Goal: Transaction & Acquisition: Purchase product/service

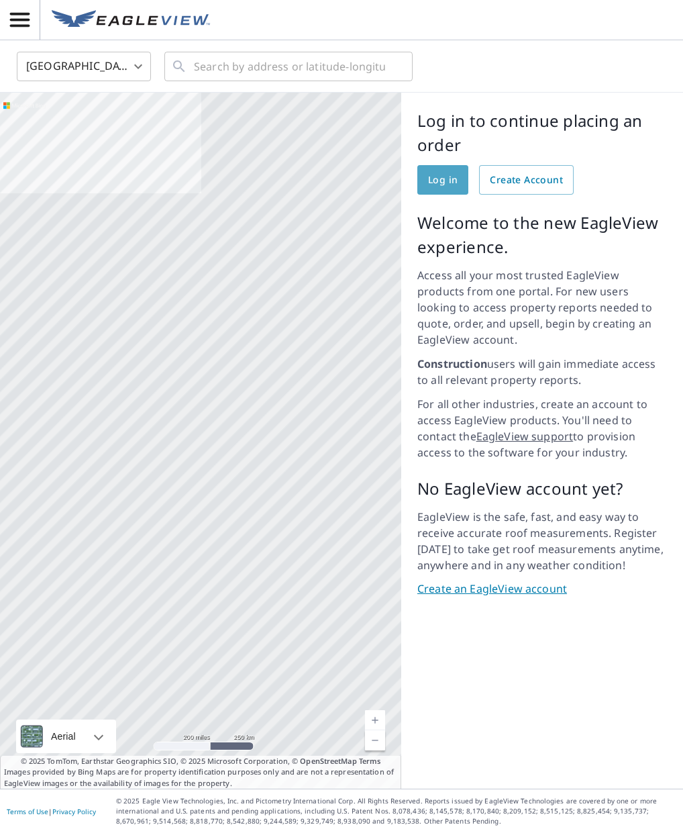
click at [434, 183] on span "Log in" at bounding box center [443, 180] width 30 height 17
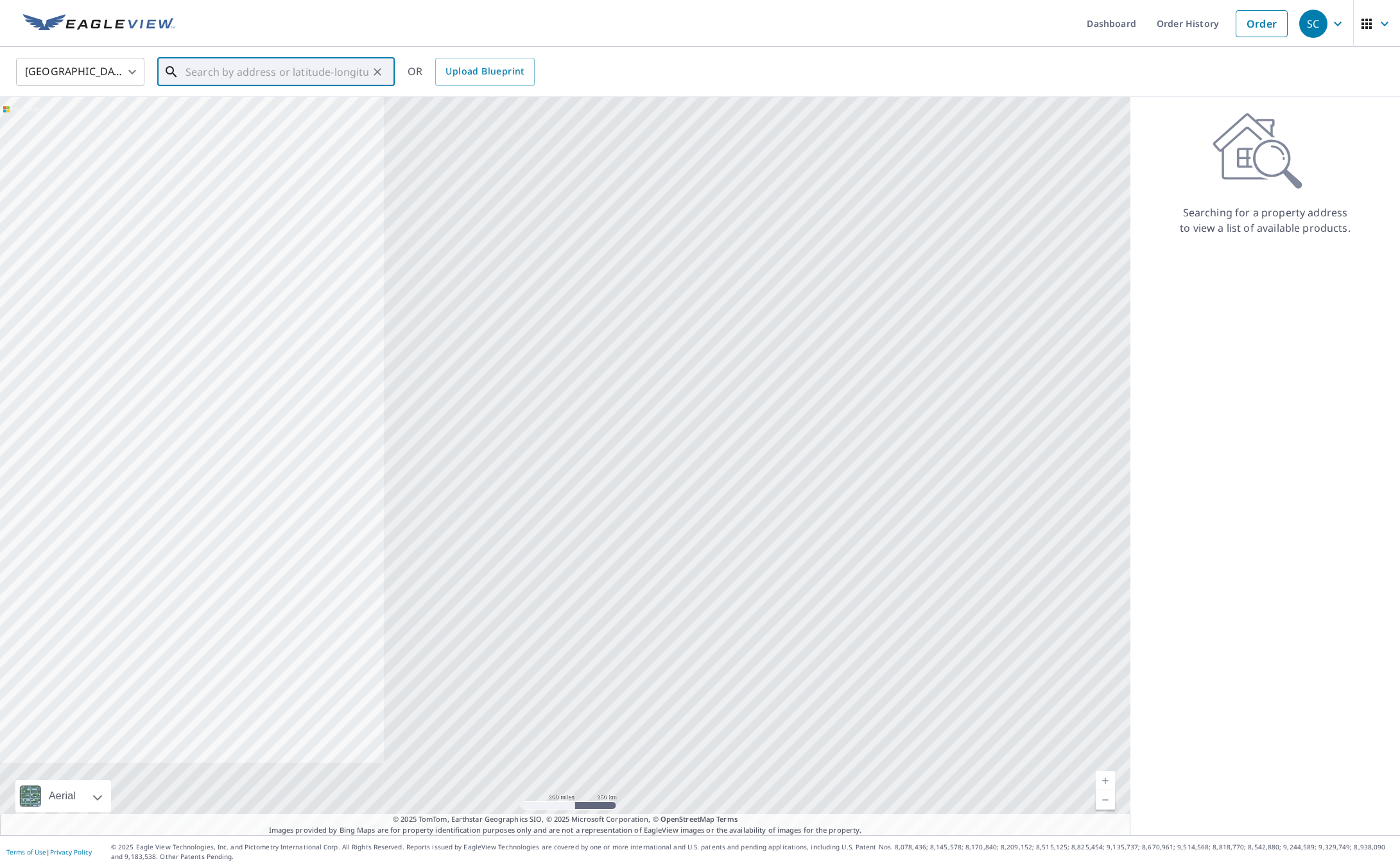
click at [222, 76] on input "text" at bounding box center [276, 72] width 183 height 36
click at [227, 155] on span "[STREET_ADDRESS]" at bounding box center [283, 153] width 202 height 15
type input "[STREET_ADDRESS][PERSON_NAME]"
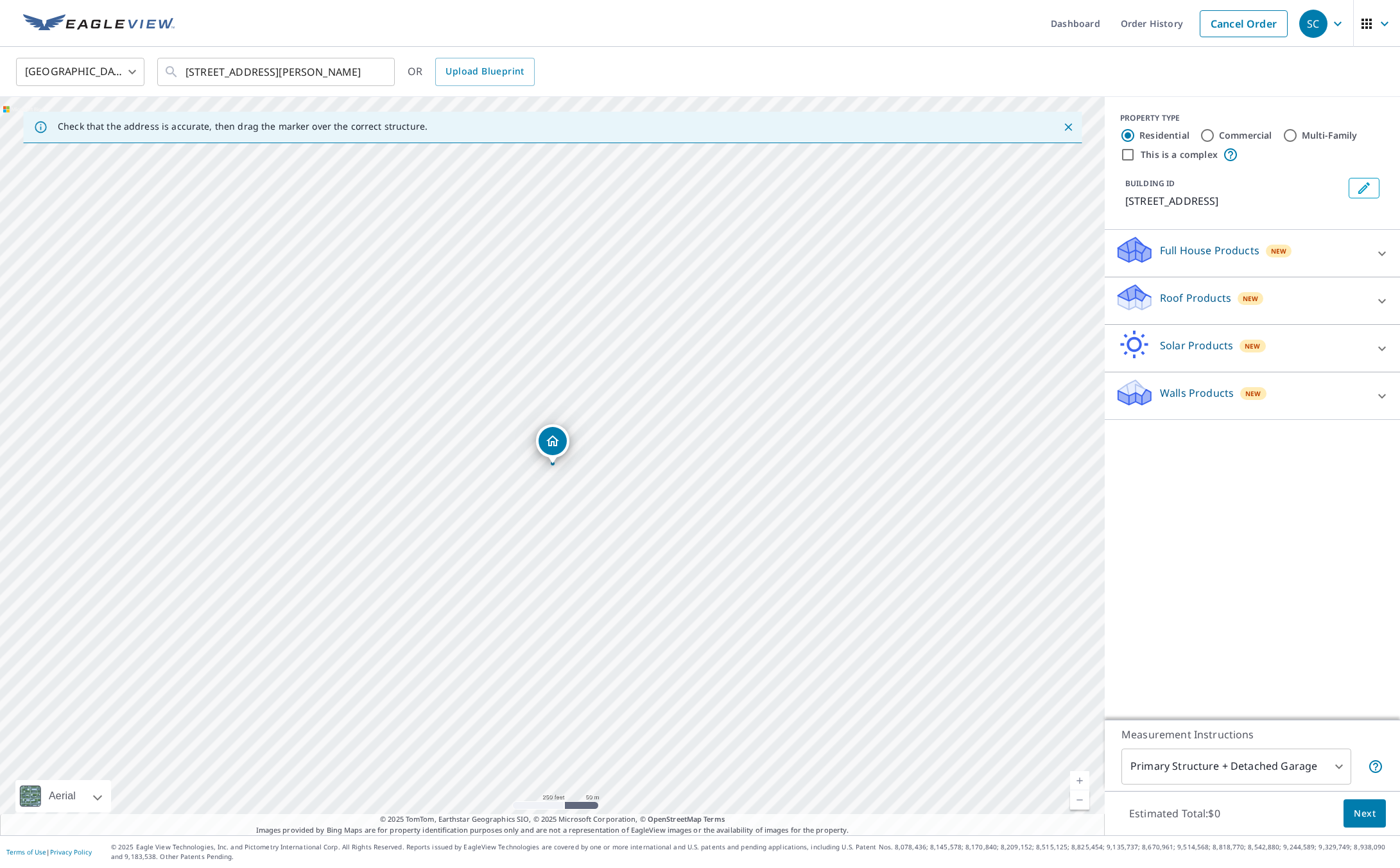
click at [653, 299] on icon at bounding box center [1382, 301] width 15 height 15
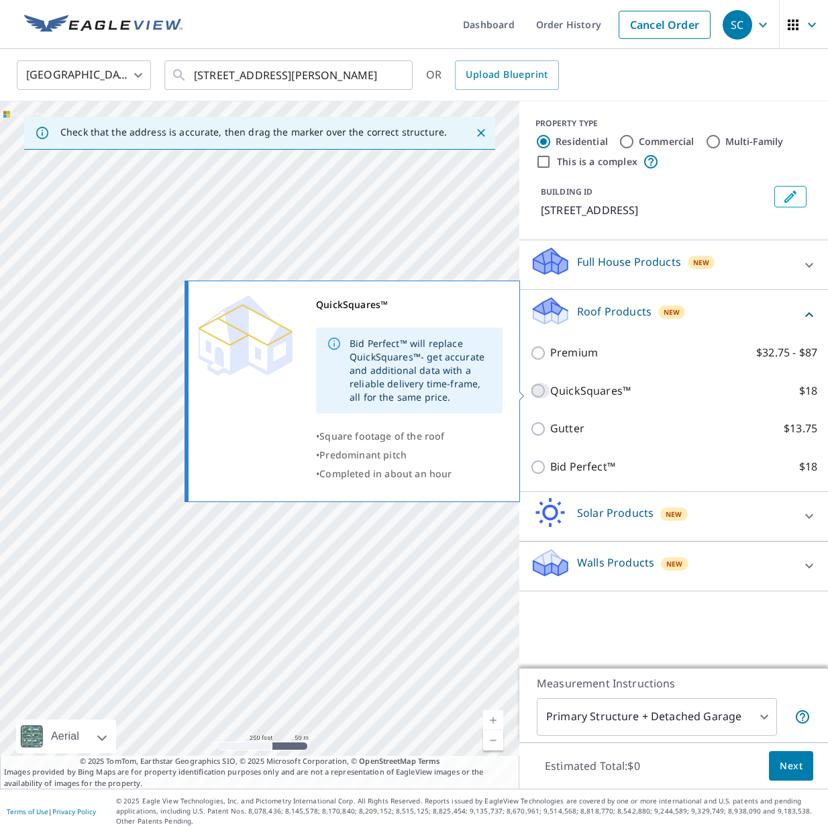
click at [537, 393] on input "QuickSquares™ $18" at bounding box center [540, 391] width 20 height 16
checkbox input "true"
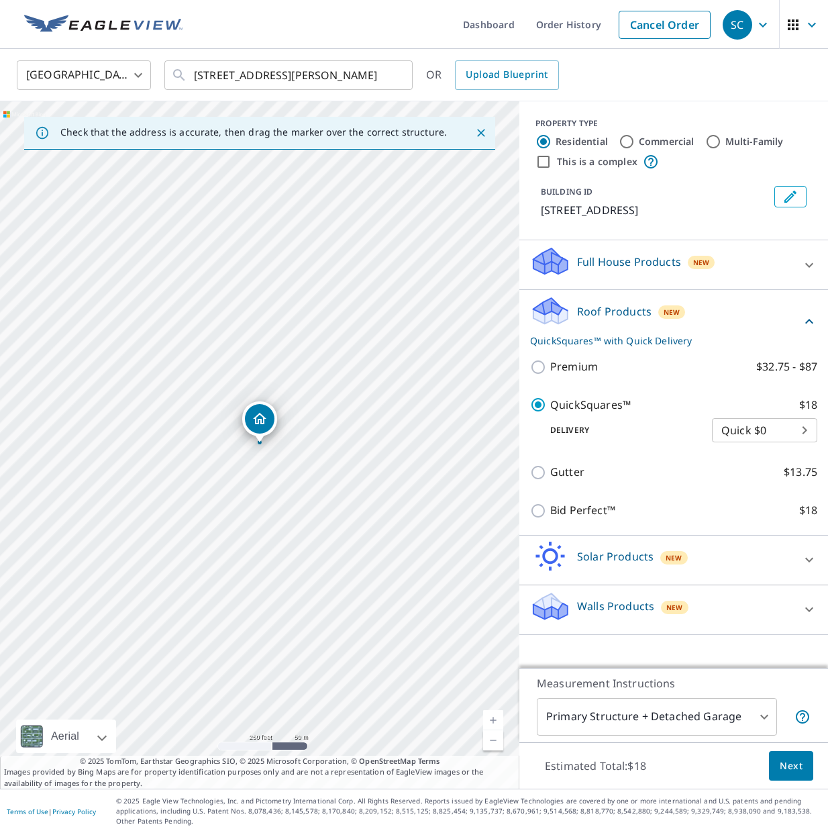
click at [683, 768] on span "Next" at bounding box center [791, 766] width 23 height 17
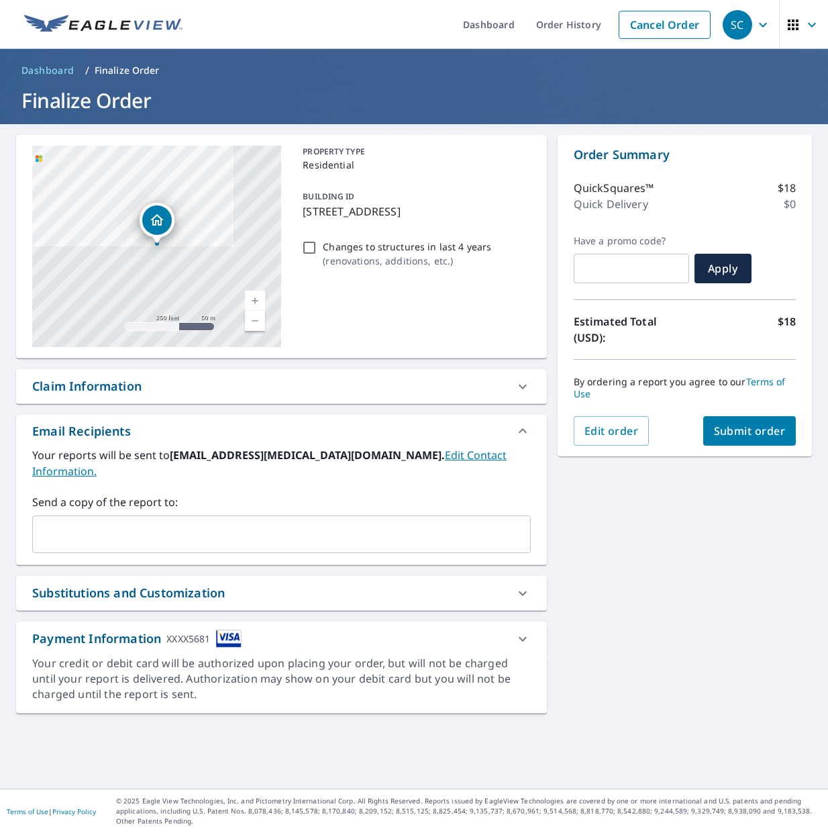
click at [683, 429] on span "Submit order" at bounding box center [750, 431] width 72 height 15
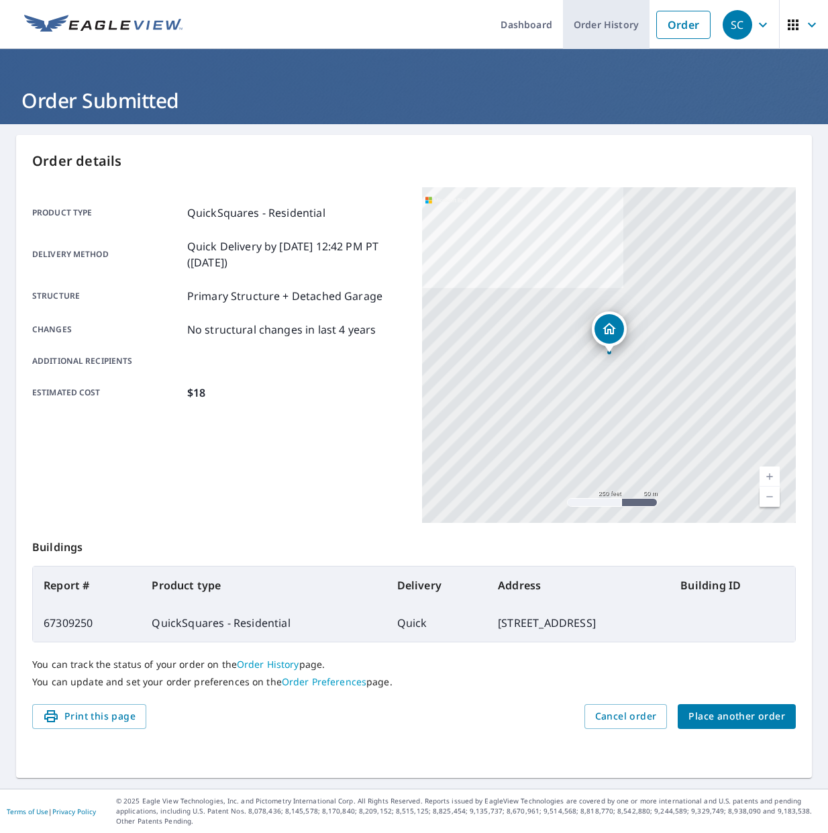
click at [614, 28] on link "Order History" at bounding box center [606, 24] width 87 height 49
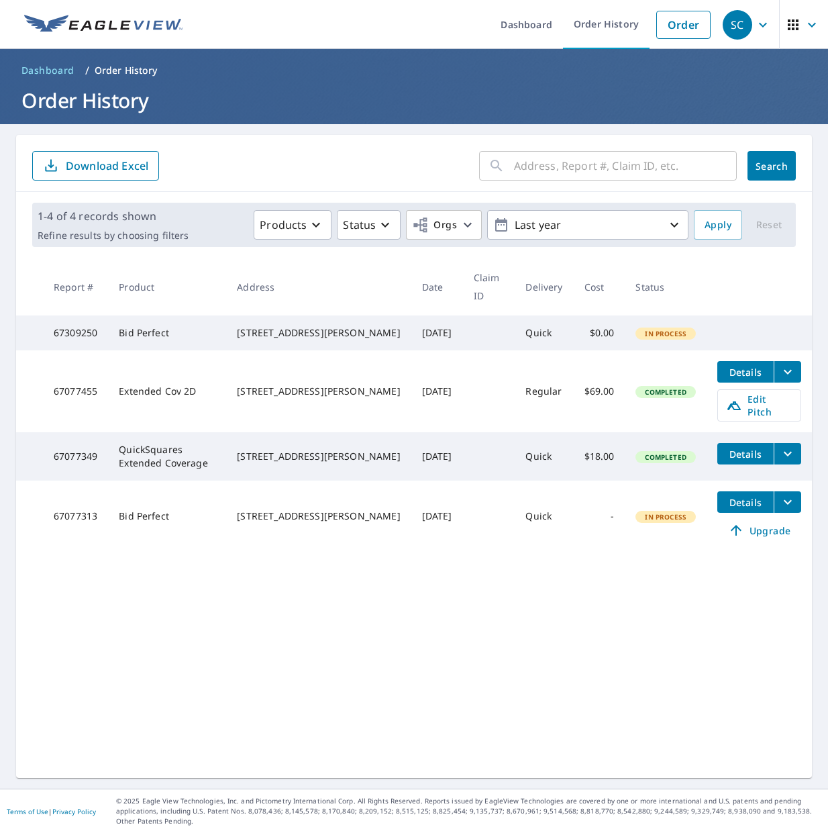
click at [667, 338] on span "In Process" at bounding box center [666, 333] width 58 height 9
